Goal: Task Accomplishment & Management: Complete application form

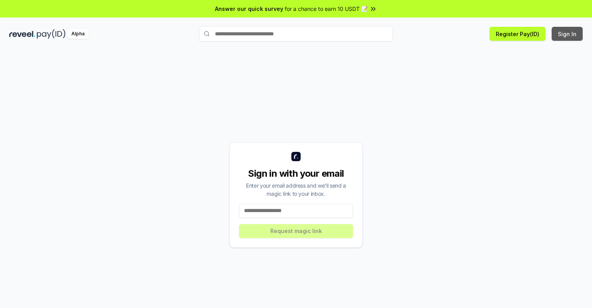
click at [567, 34] on button "Sign In" at bounding box center [566, 34] width 31 height 14
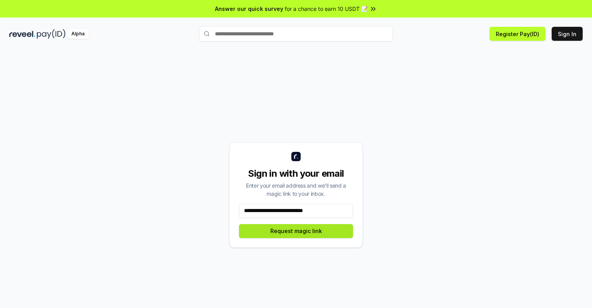
type input "**********"
click at [296, 230] on button "Request magic link" at bounding box center [296, 231] width 114 height 14
